Goal: Check status: Check status

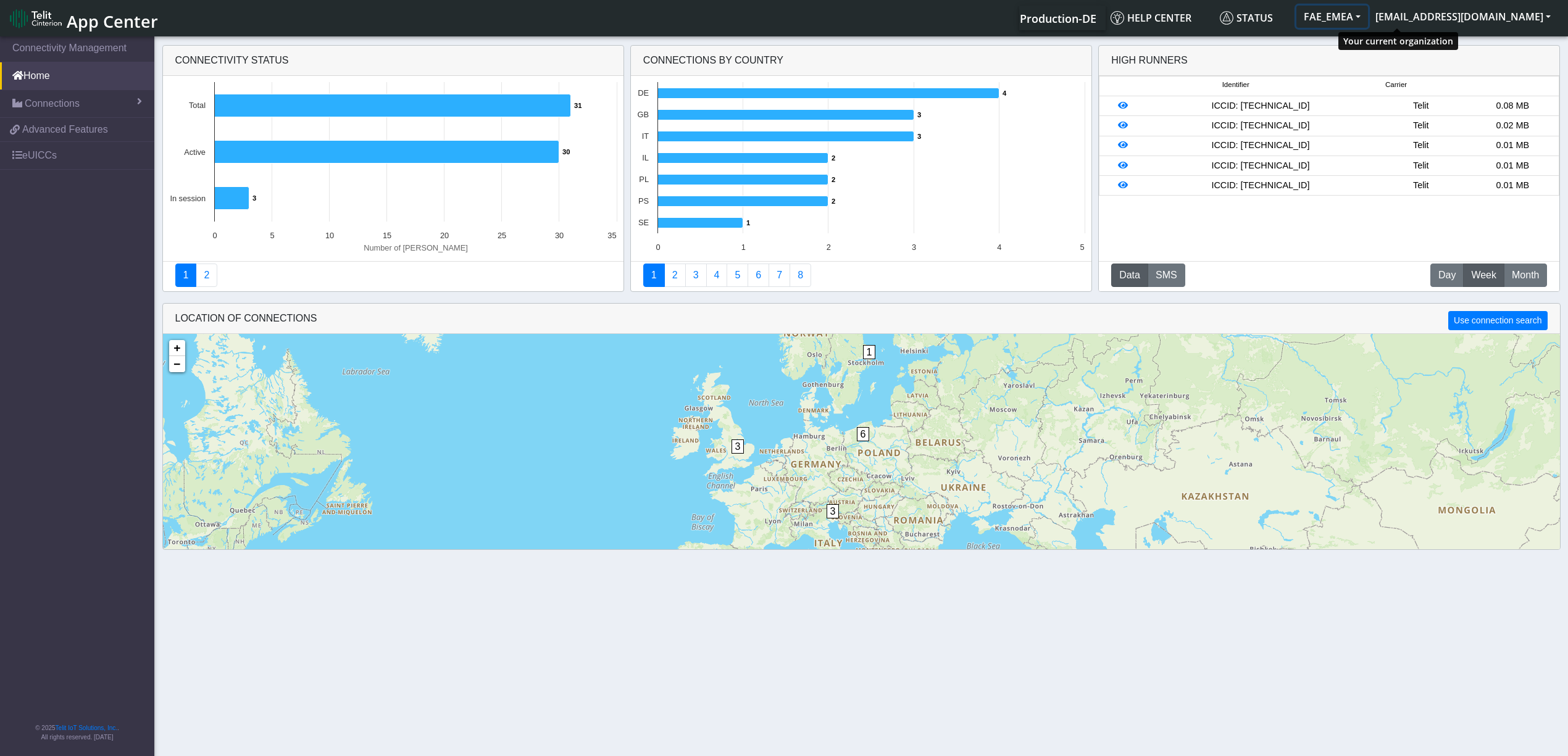
click at [1368, 12] on button "FAE_EMEA" at bounding box center [1332, 17] width 72 height 22
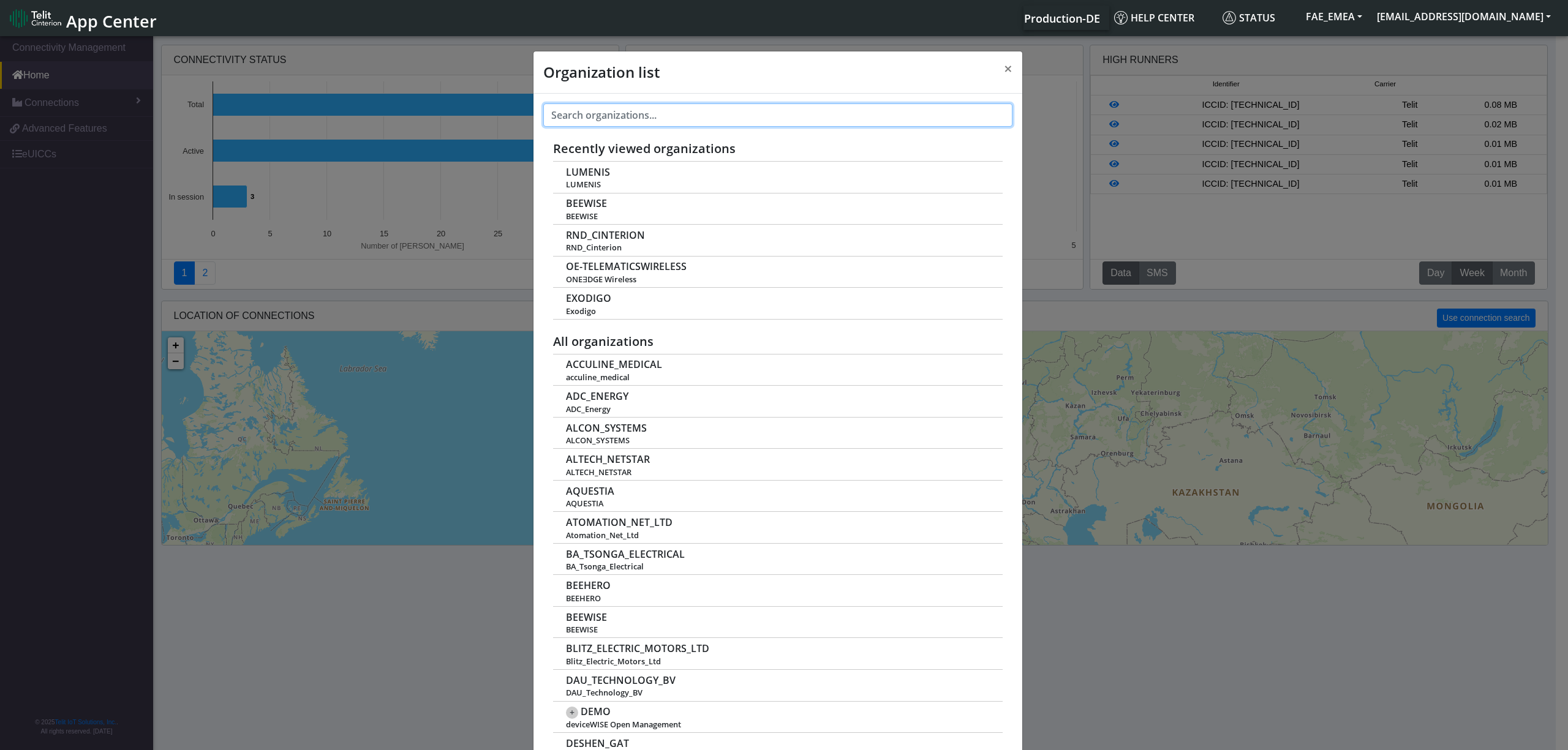
click at [697, 121] on input "text" at bounding box center [778, 115] width 469 height 23
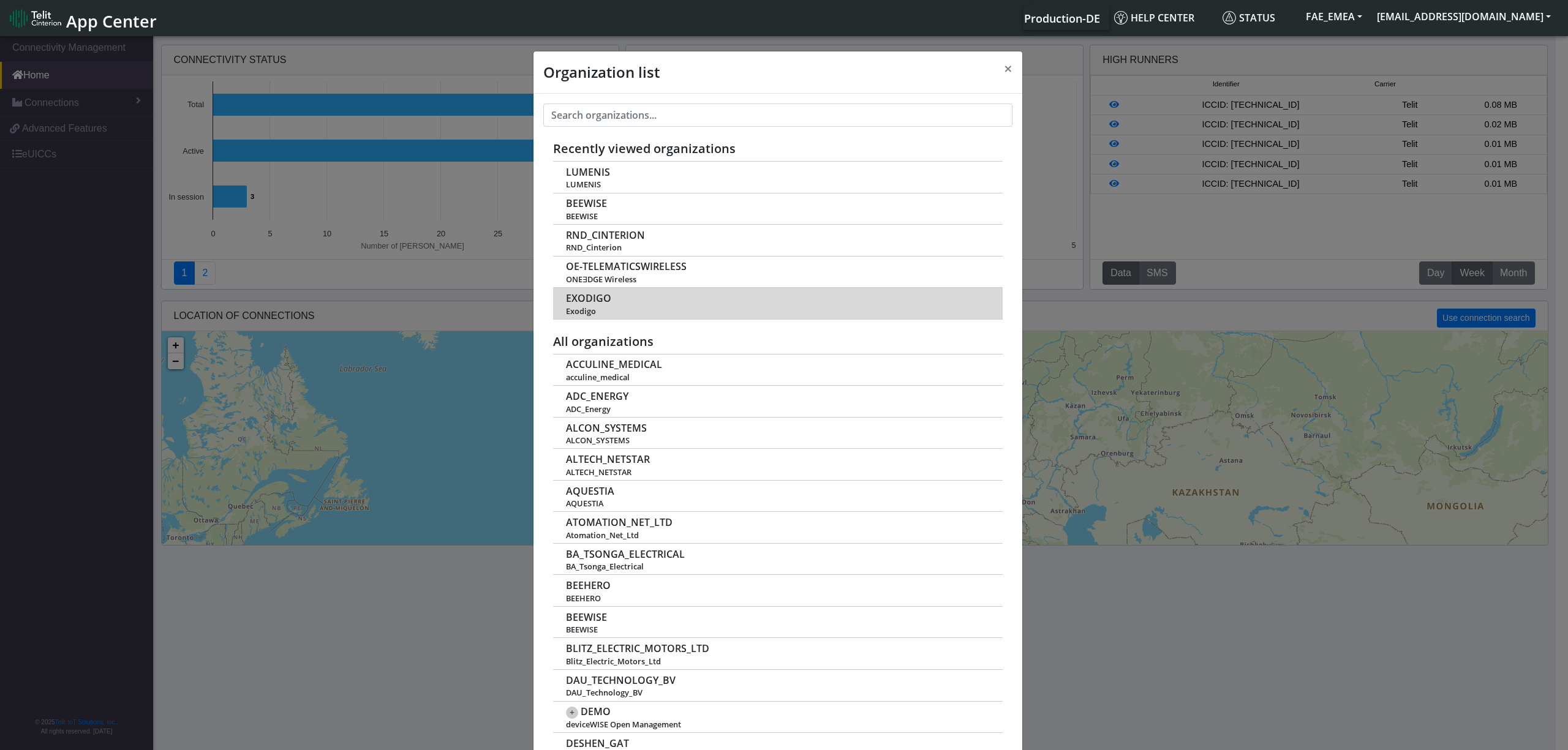
click at [584, 310] on span "Exodigo" at bounding box center [778, 311] width 424 height 9
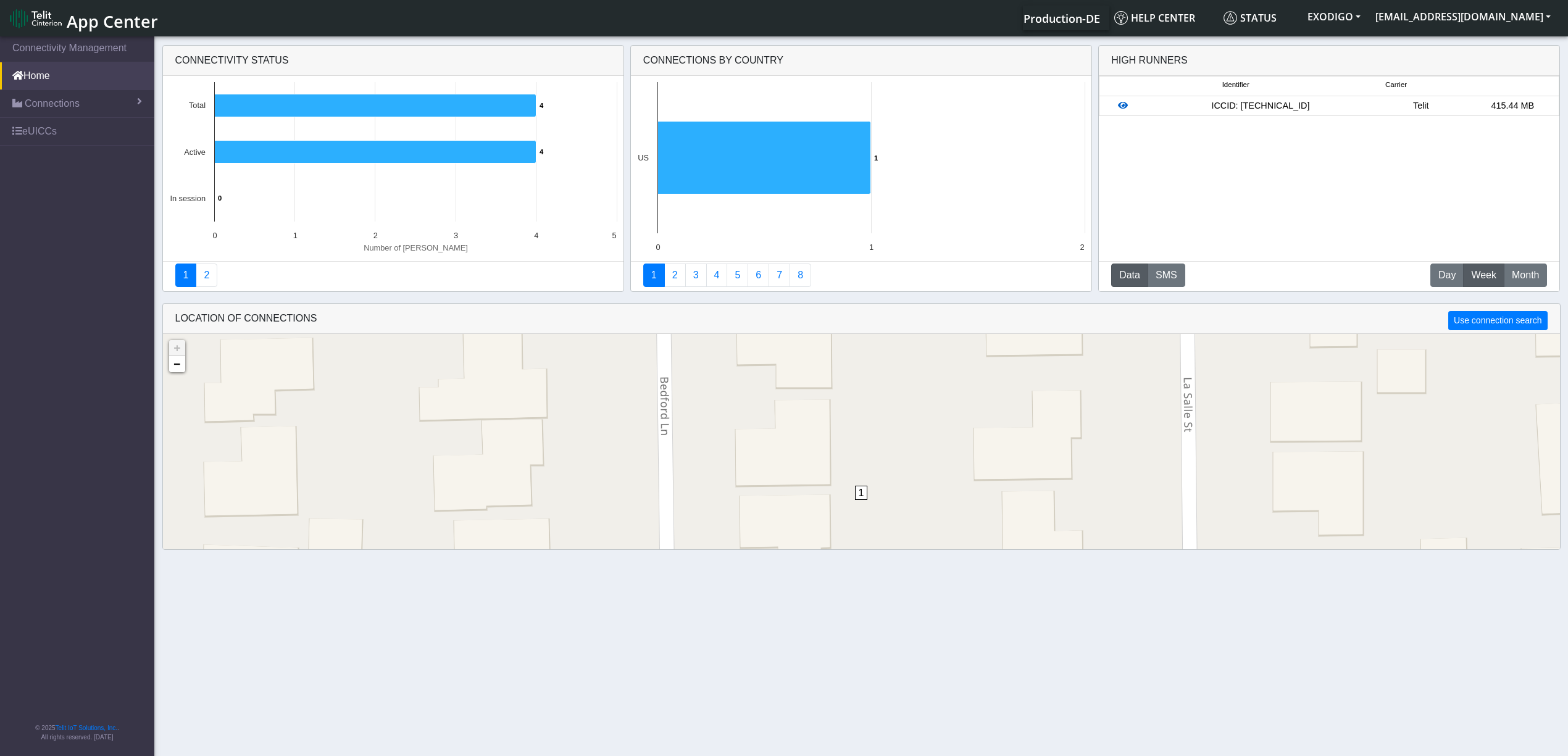
click at [1124, 104] on icon at bounding box center [1123, 106] width 10 height 9
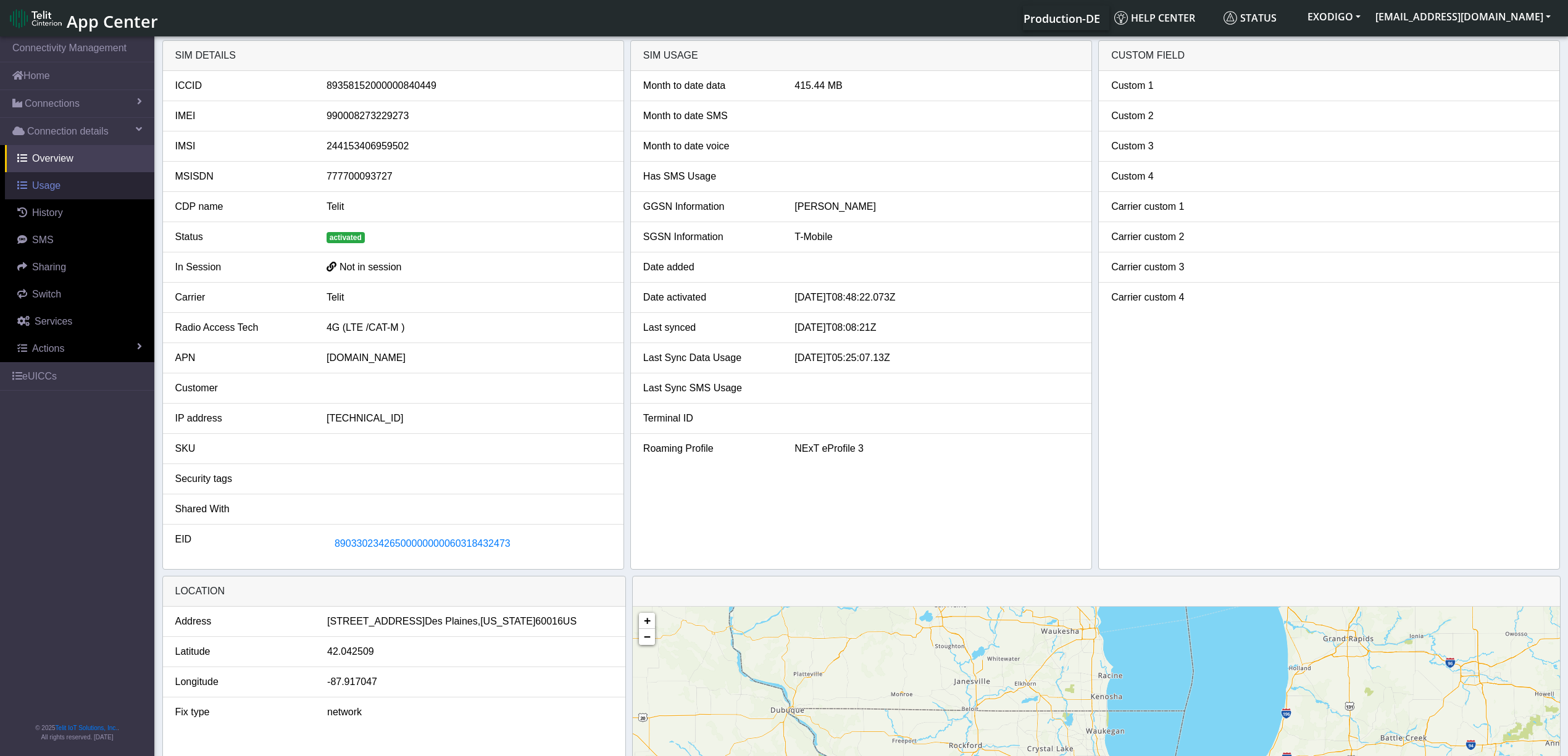
drag, startPoint x: 56, startPoint y: 183, endPoint x: 74, endPoint y: 183, distance: 18.0
click at [56, 183] on span "Usage" at bounding box center [46, 185] width 28 height 10
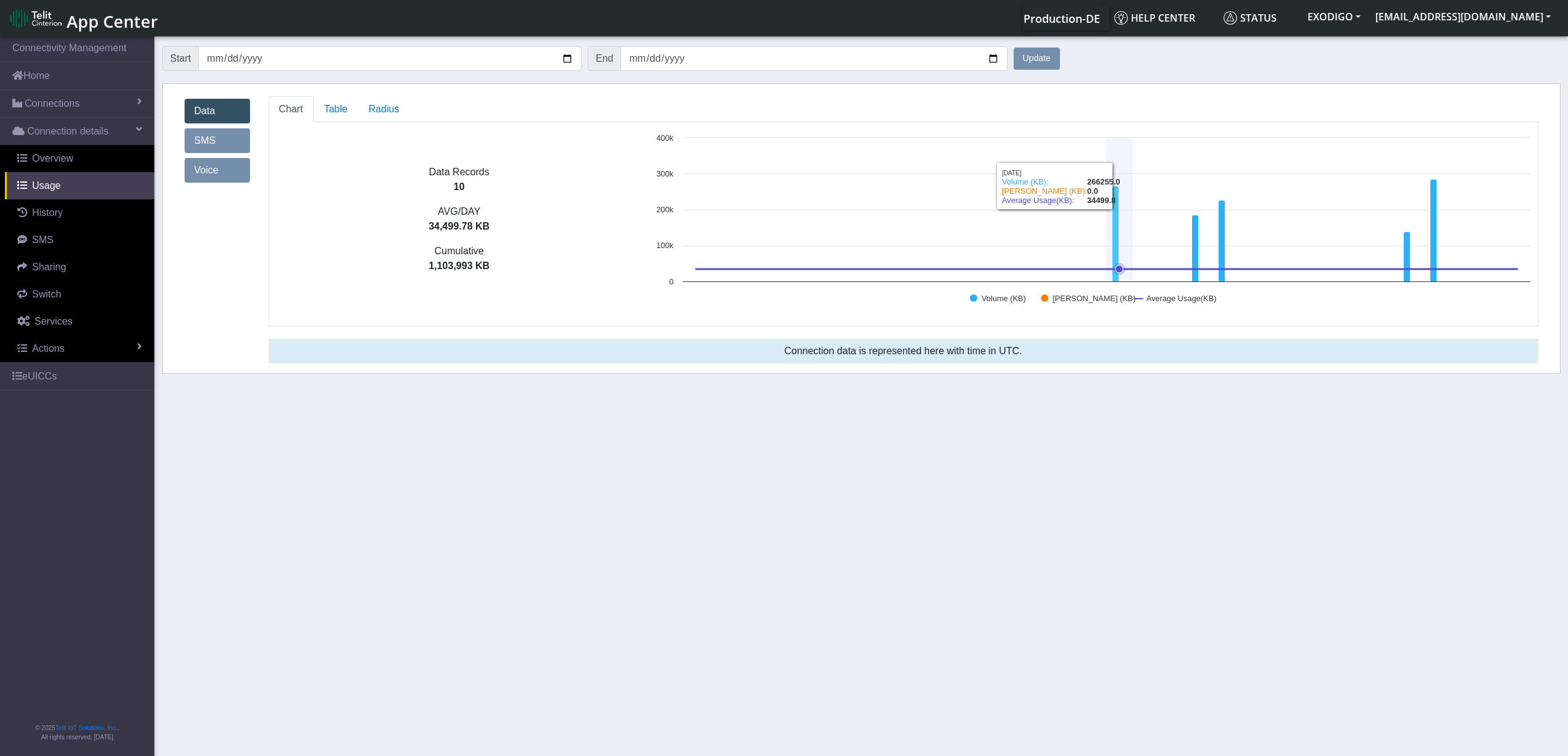
drag, startPoint x: 1110, startPoint y: 257, endPoint x: 1118, endPoint y: 254, distance: 8.5
click at [1112, 256] on icon "Created with Highcharts 11.2.0 Volume (KB) Radius Usage (KB) Average Usage(KB) …" at bounding box center [1093, 224] width 887 height 185
click at [1118, 254] on icon at bounding box center [1115, 234] width 7 height 96
click at [376, 106] on span "Radius" at bounding box center [384, 109] width 31 height 10
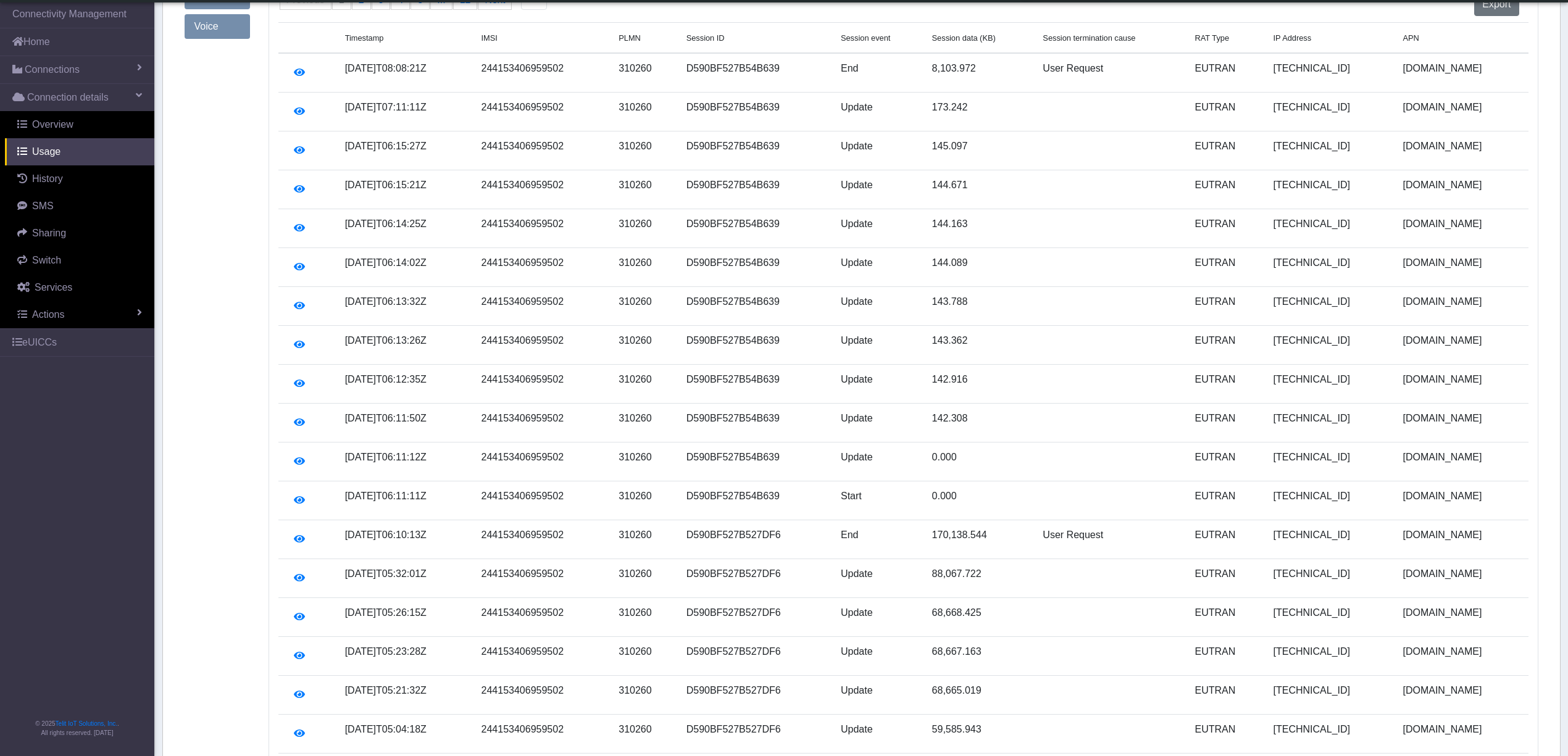
scroll to position [300, 0]
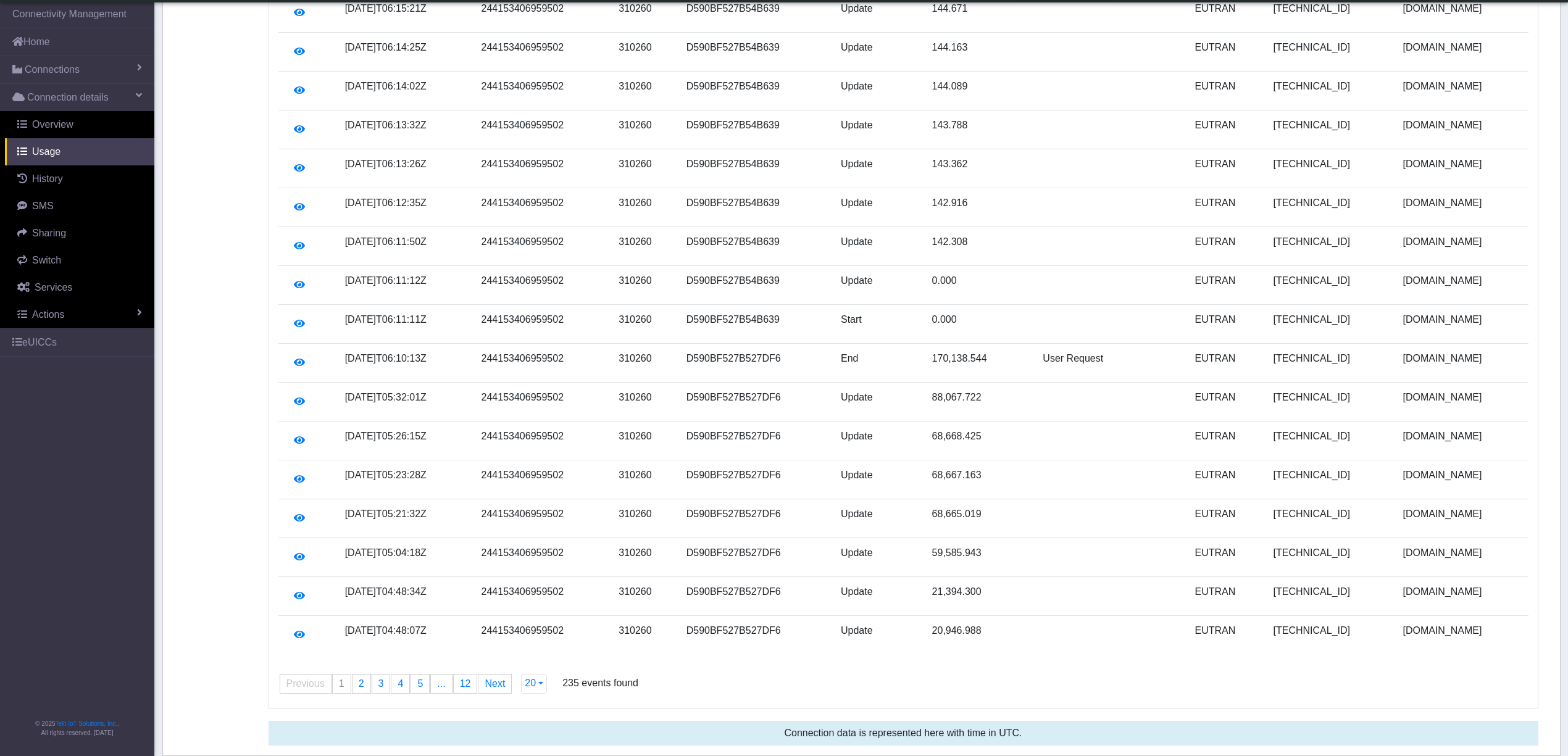
click at [341, 689] on span "1" at bounding box center [342, 684] width 6 height 10
click at [361, 684] on span "2" at bounding box center [361, 684] width 6 height 10
click at [387, 685] on link "page 3" at bounding box center [381, 684] width 18 height 19
click at [333, 686] on link "page 1" at bounding box center [342, 684] width 18 height 19
click at [471, 685] on link "page 12" at bounding box center [466, 684] width 23 height 19
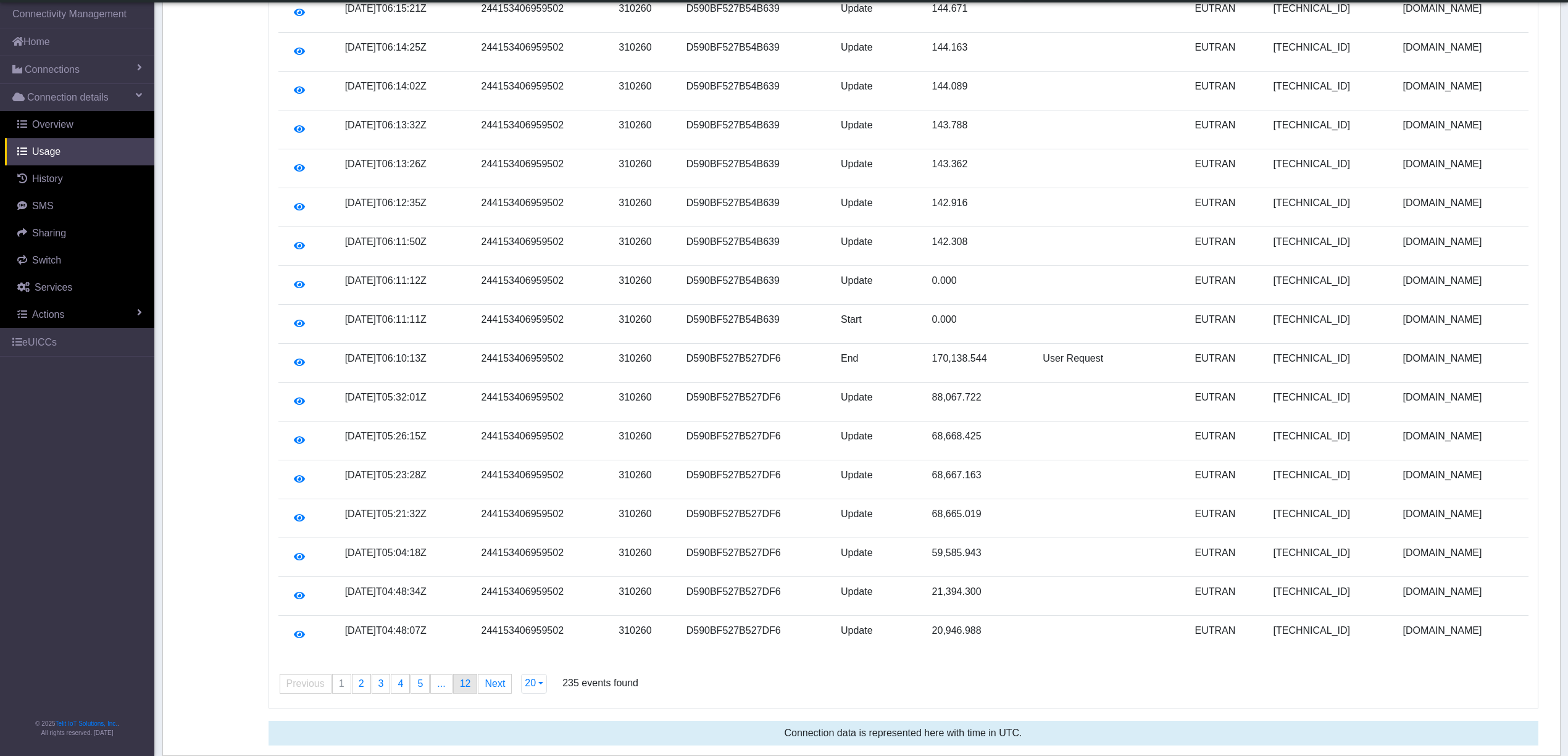
scroll to position [103, 0]
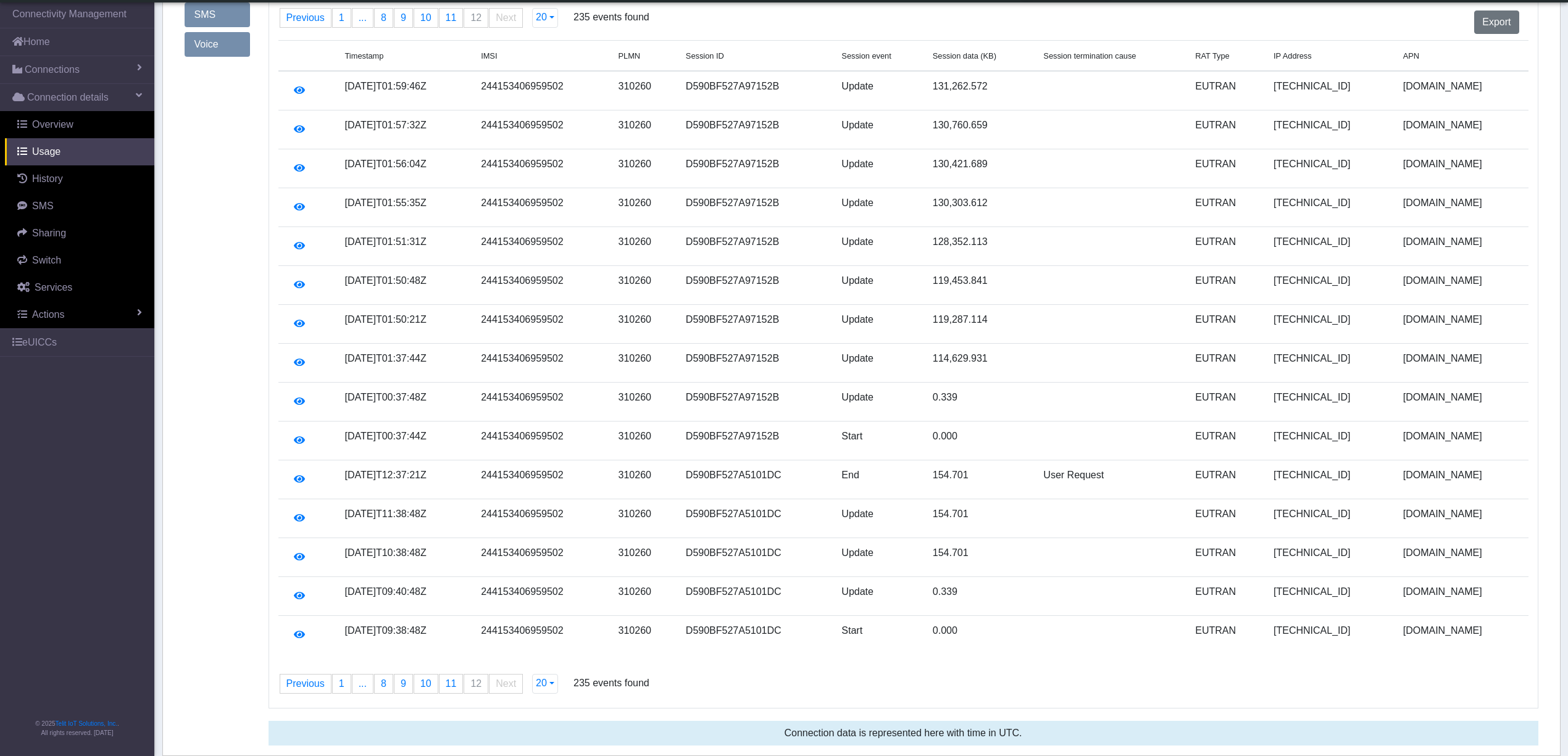
click at [468, 685] on li "You're on page 12" at bounding box center [476, 684] width 25 height 20
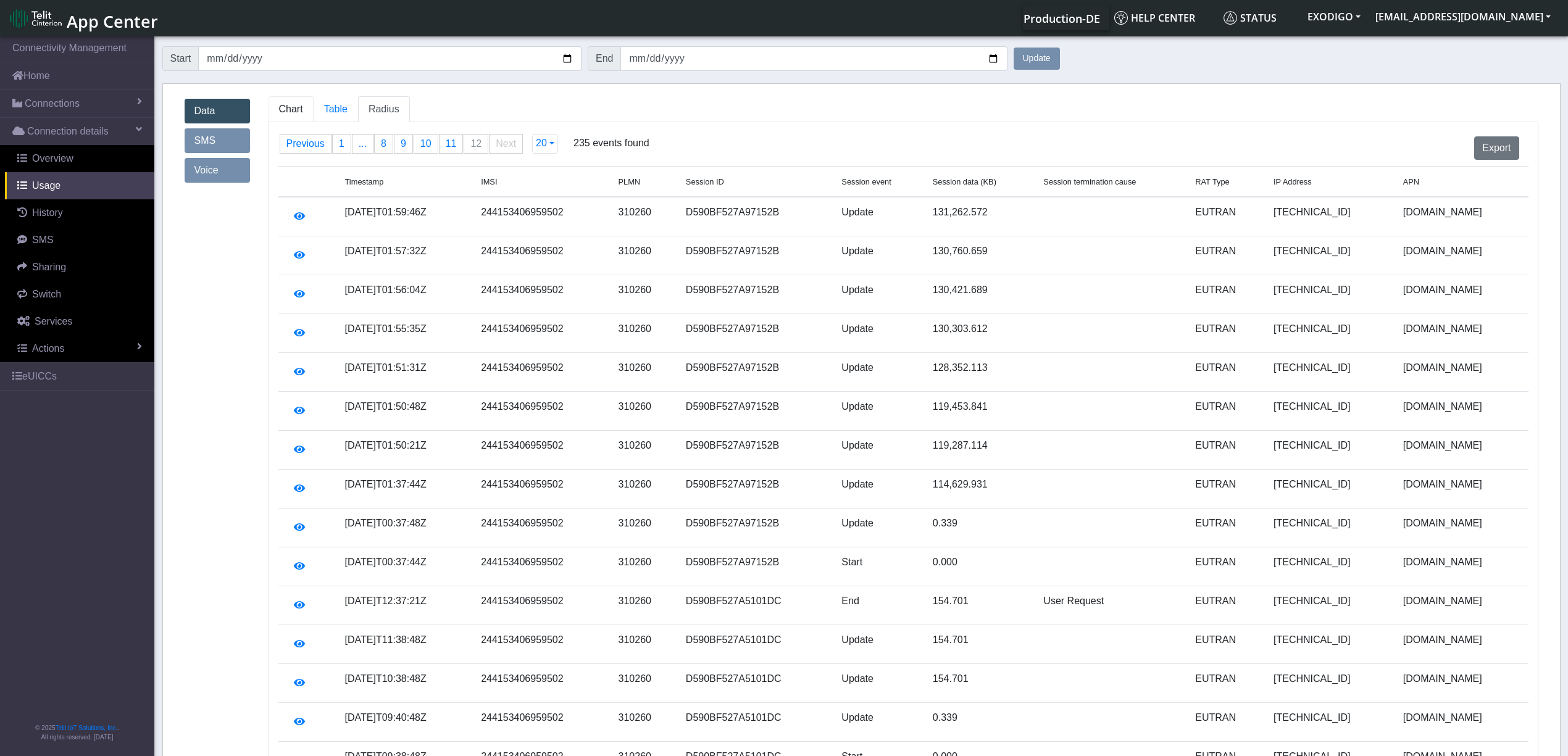
click at [284, 104] on span "Chart" at bounding box center [290, 109] width 24 height 10
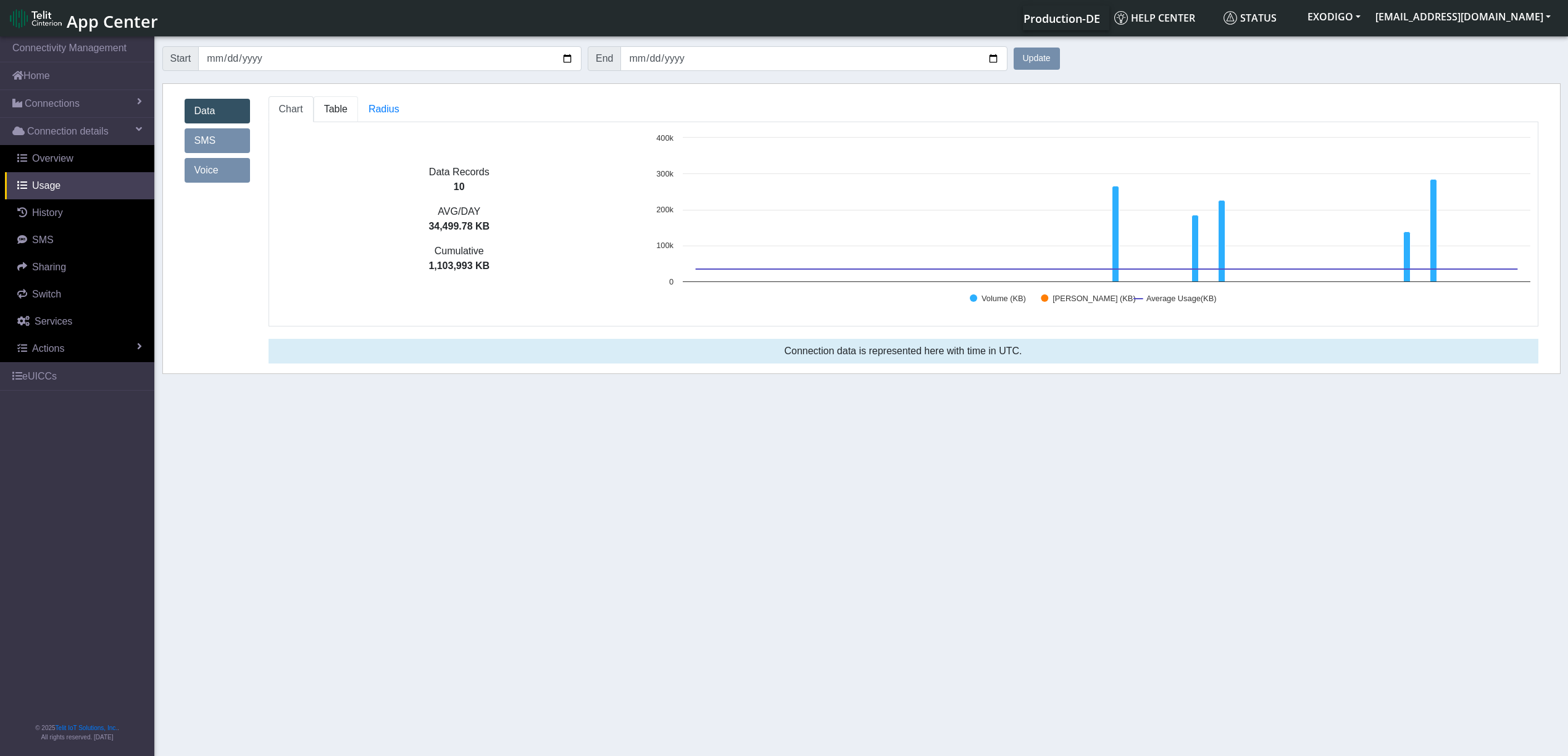
click at [337, 104] on span "Table" at bounding box center [336, 109] width 23 height 10
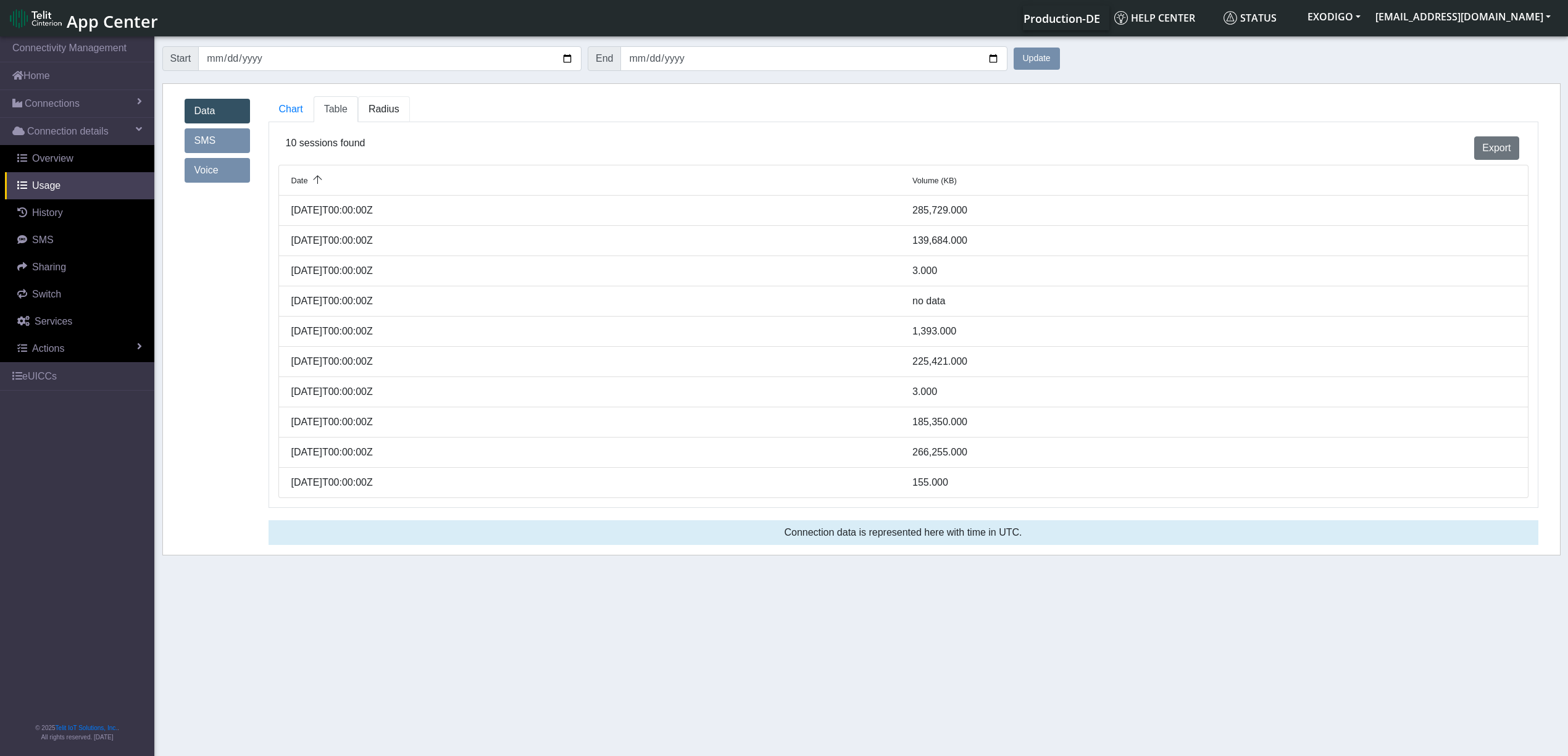
click at [371, 114] on span "Radius" at bounding box center [384, 109] width 31 height 10
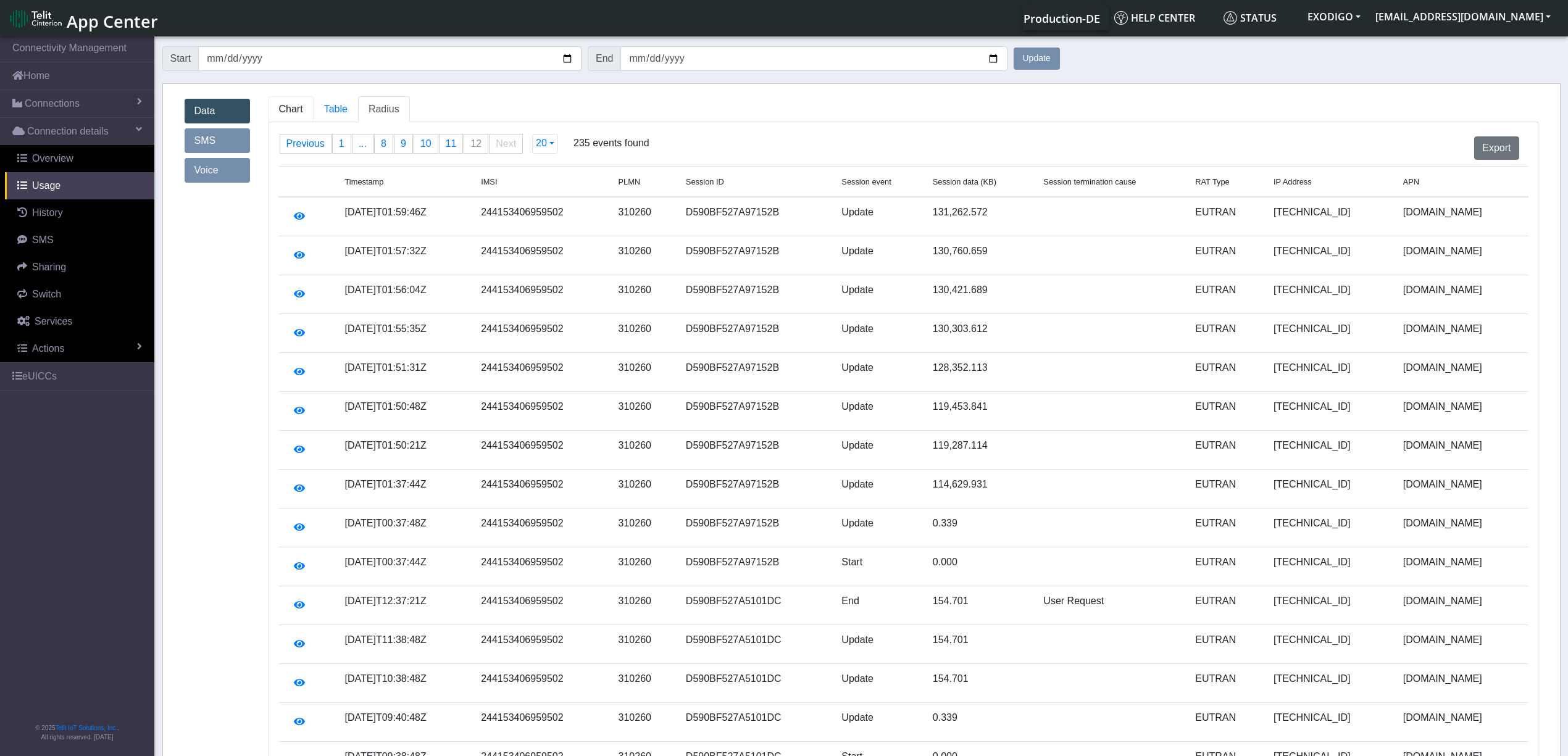
click at [280, 109] on span "Chart" at bounding box center [290, 109] width 24 height 10
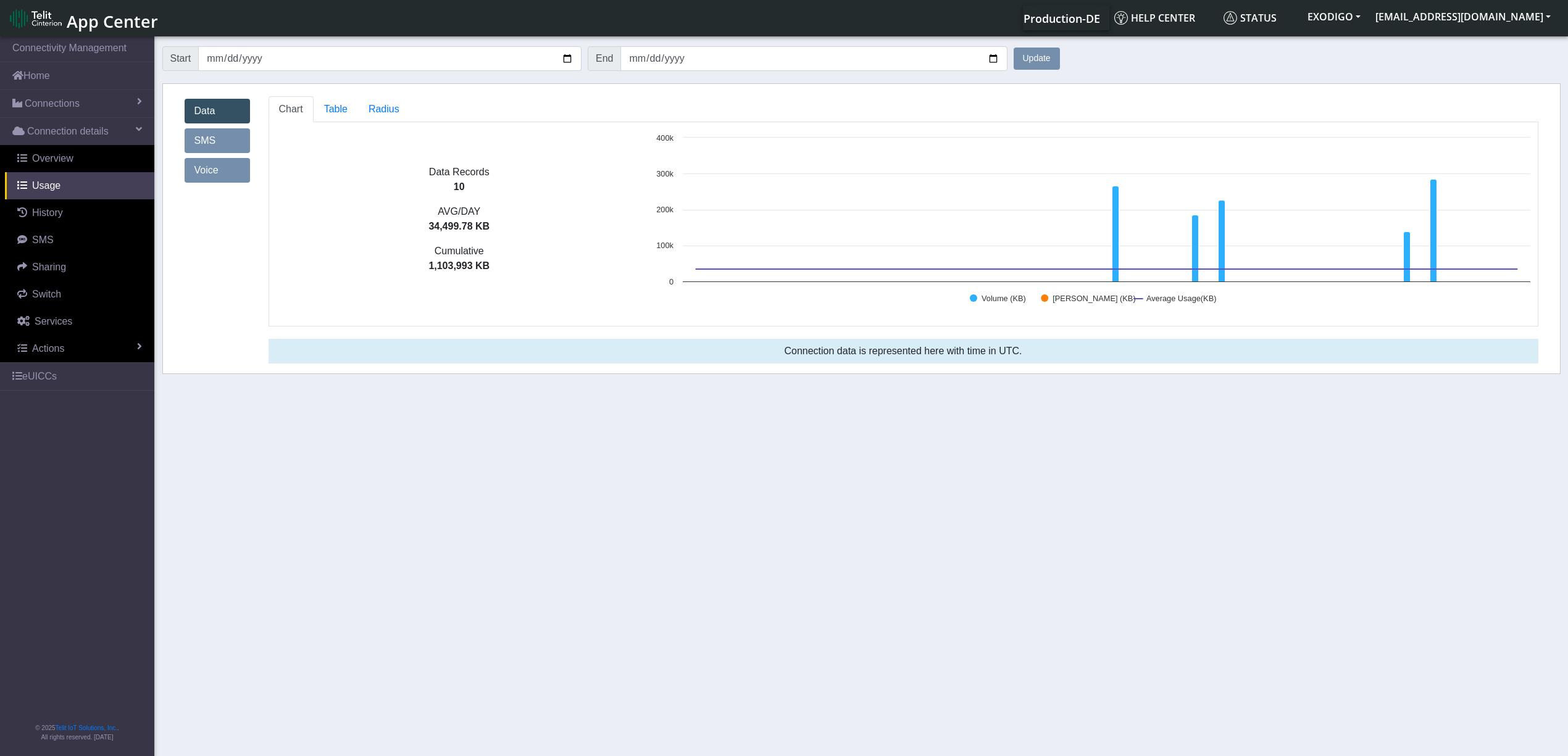
click at [224, 109] on link "Data" at bounding box center [217, 111] width 65 height 25
click at [61, 164] on span "Overview" at bounding box center [52, 158] width 41 height 10
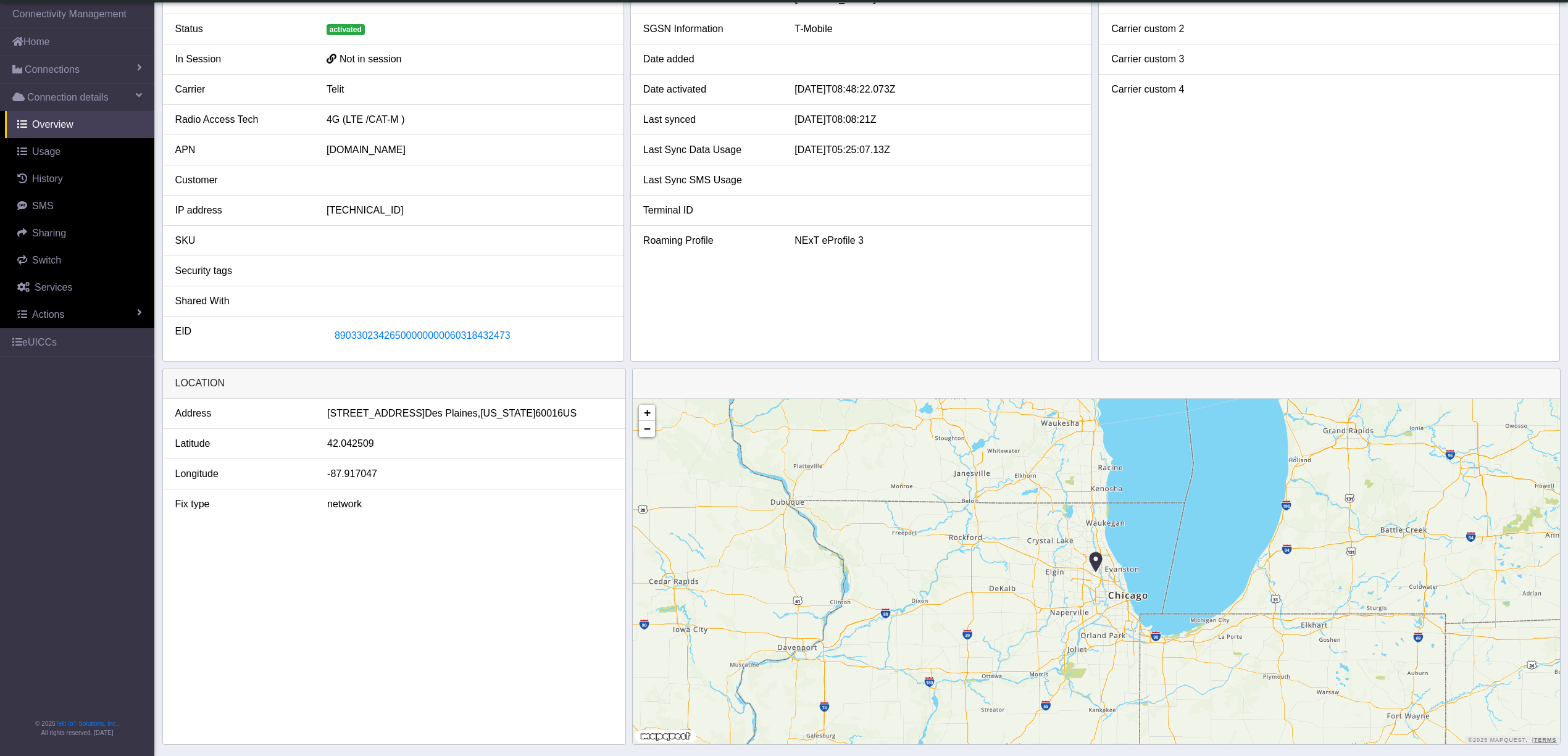
scroll to position [190, 0]
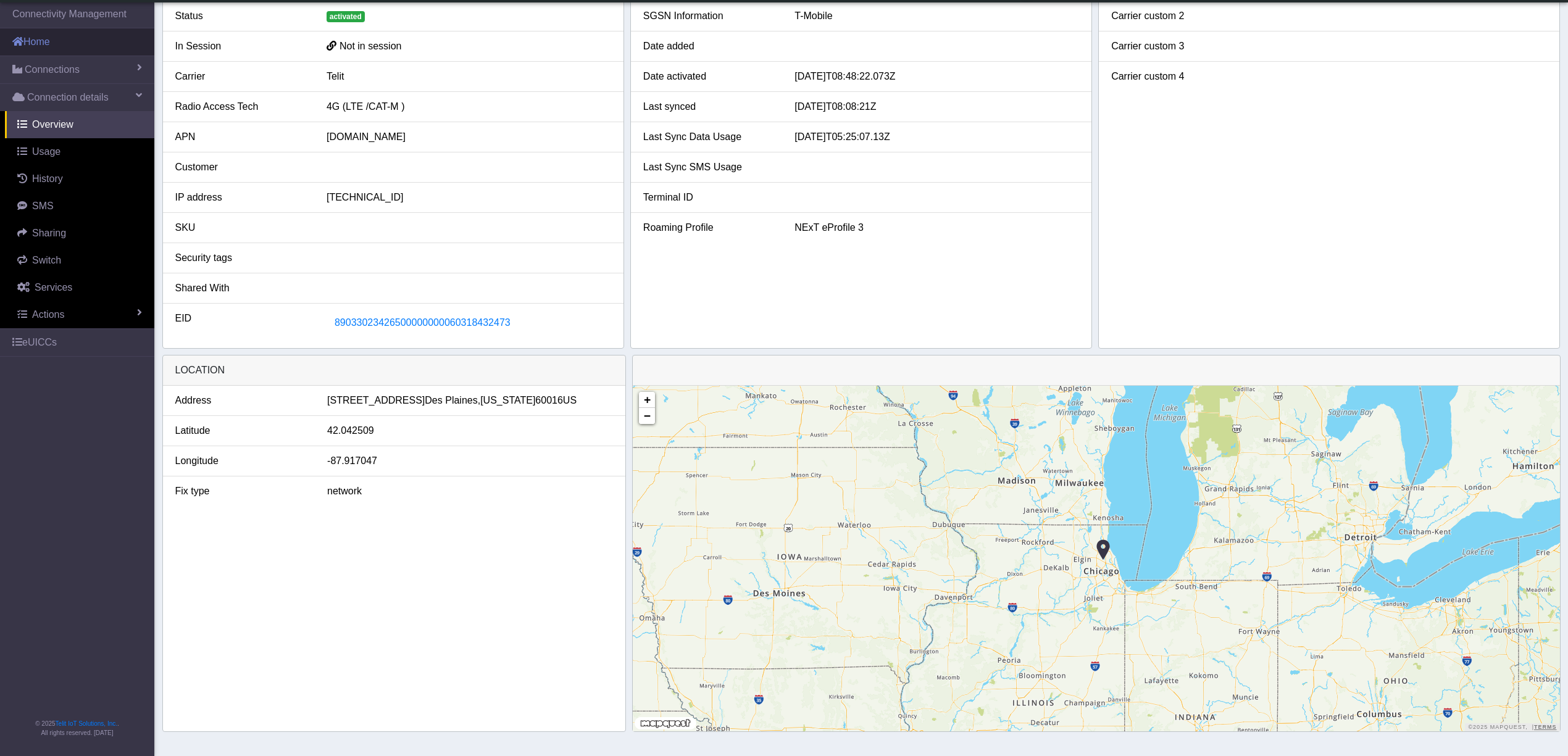
click at [37, 48] on link "Home" at bounding box center [77, 42] width 154 height 28
